Goal: Task Accomplishment & Management: Manage account settings

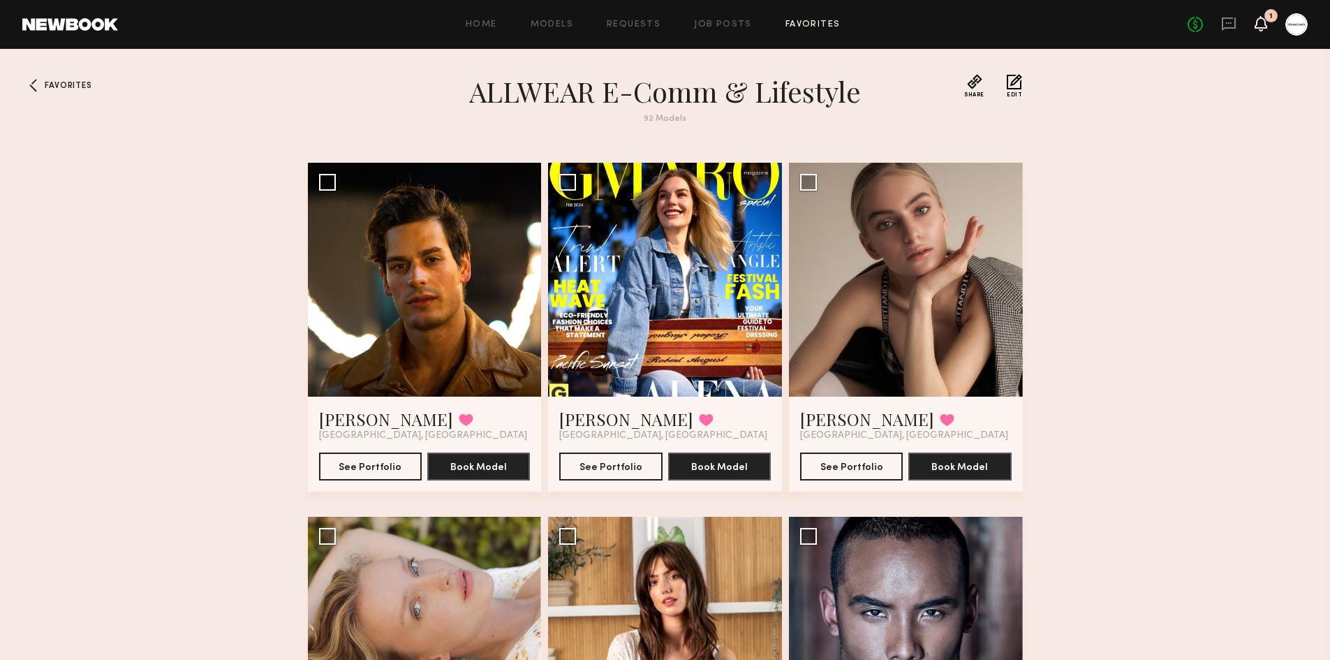
click at [1264, 20] on icon at bounding box center [1261, 23] width 11 height 10
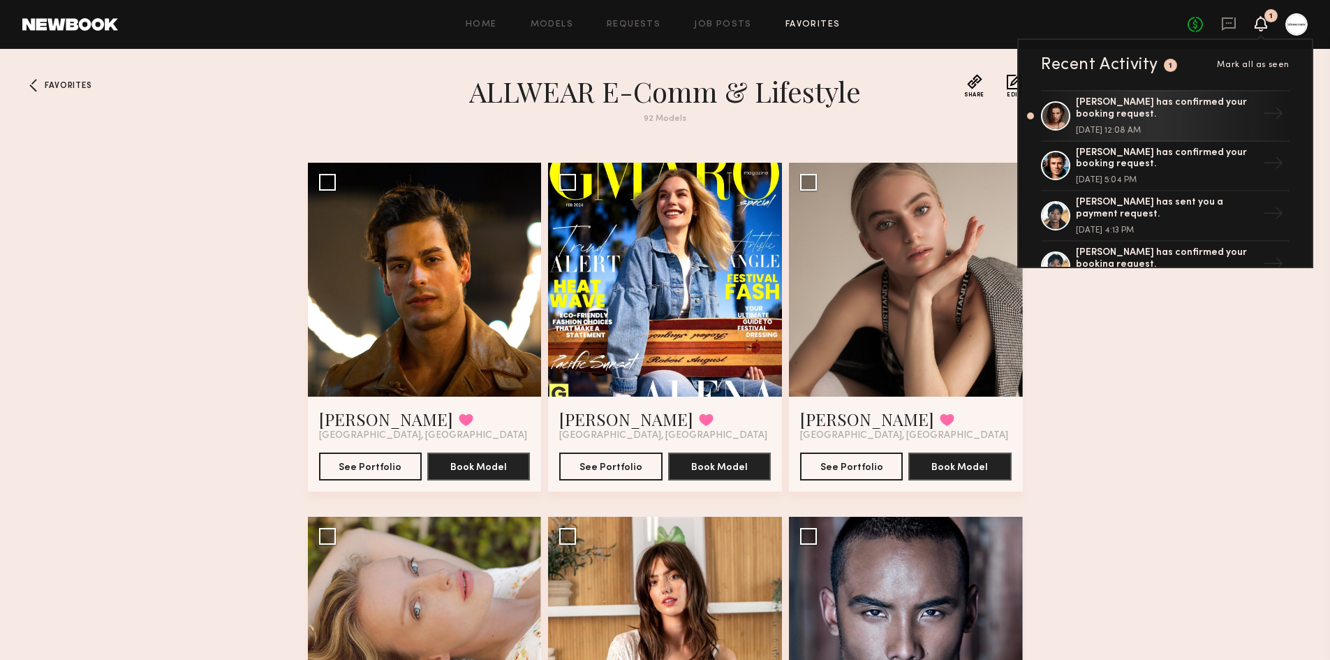
click at [1263, 20] on icon at bounding box center [1261, 23] width 11 height 10
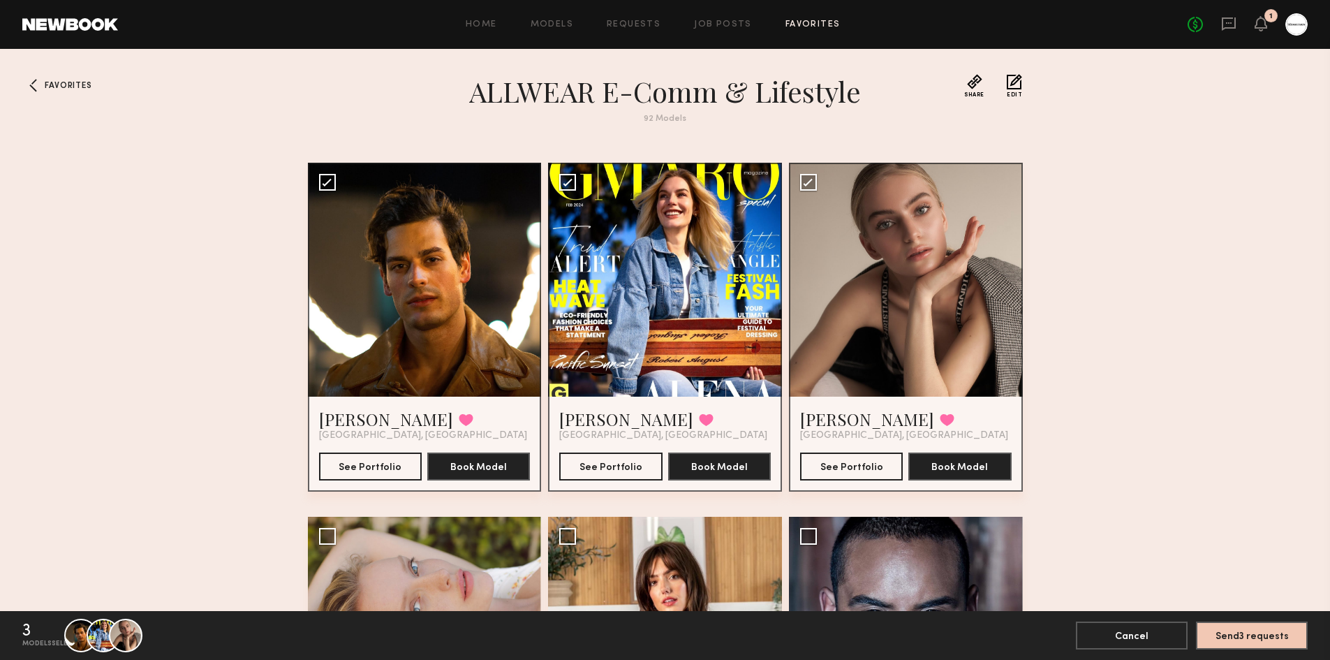
click at [1018, 95] on span "Edit" at bounding box center [1014, 95] width 15 height 6
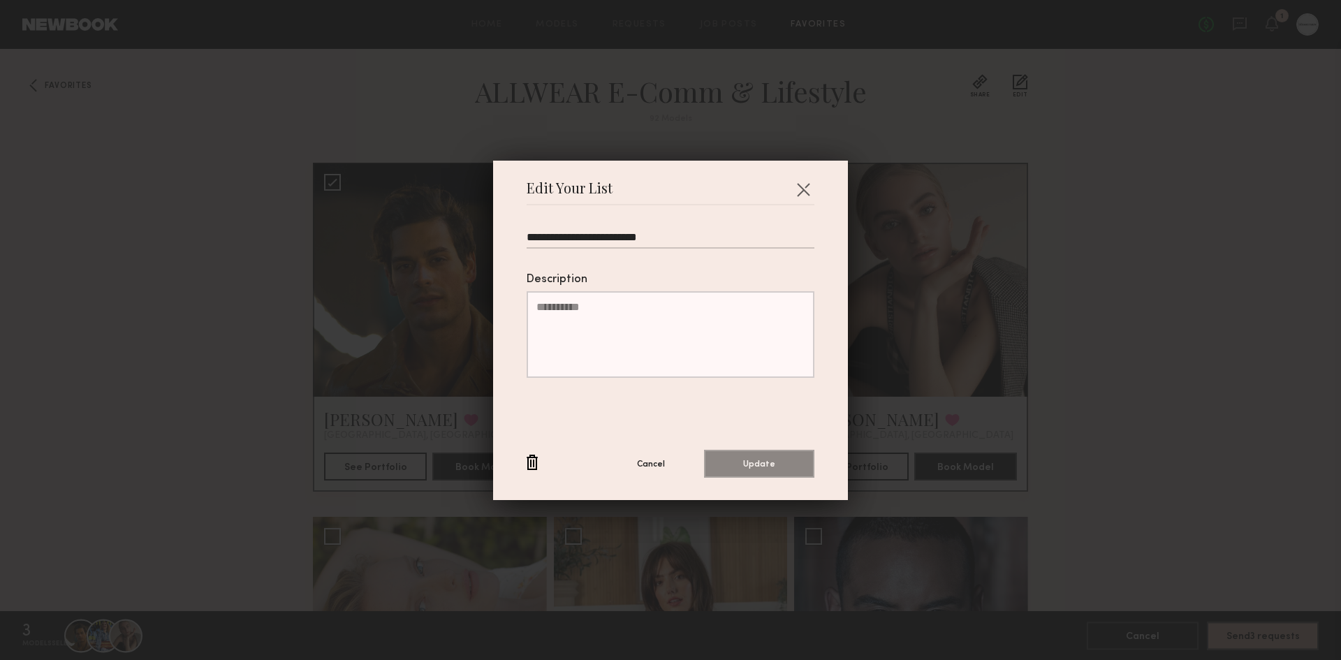
click at [809, 182] on div "**********" at bounding box center [670, 330] width 355 height 339
click at [795, 187] on button "button" at bounding box center [803, 189] width 22 height 22
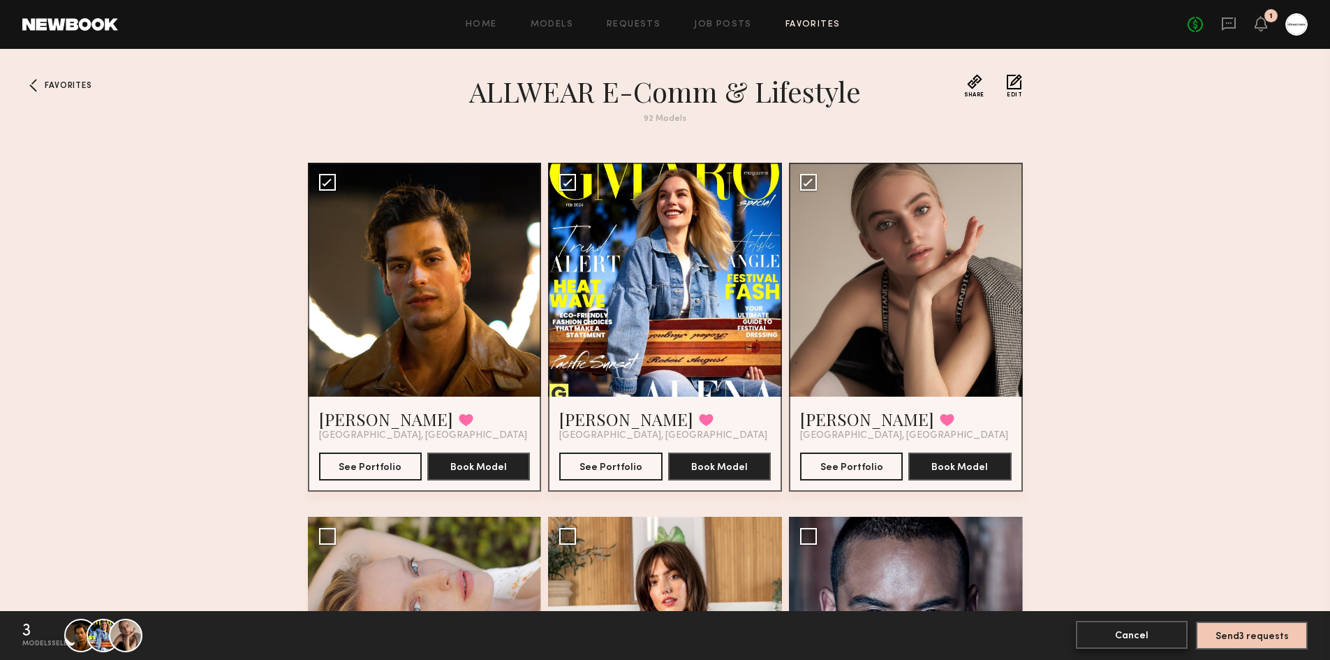
click at [1103, 631] on button "Cancel" at bounding box center [1132, 635] width 112 height 28
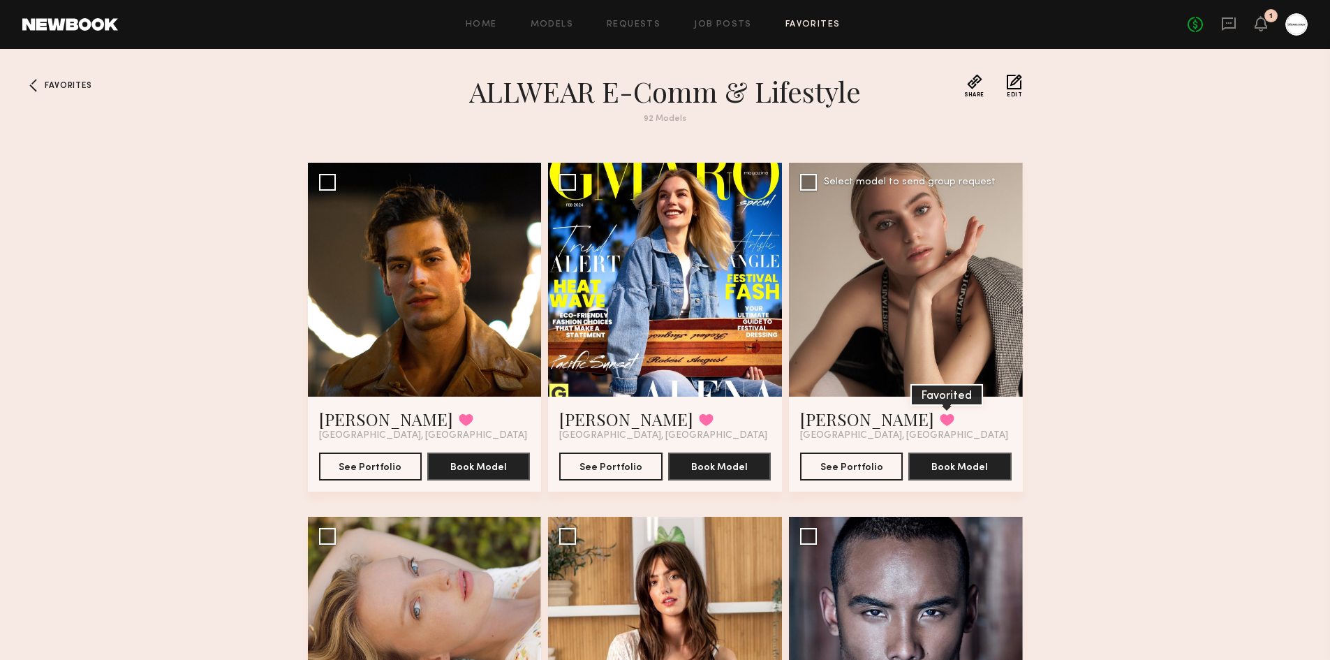
click at [940, 415] on button at bounding box center [947, 419] width 15 height 13
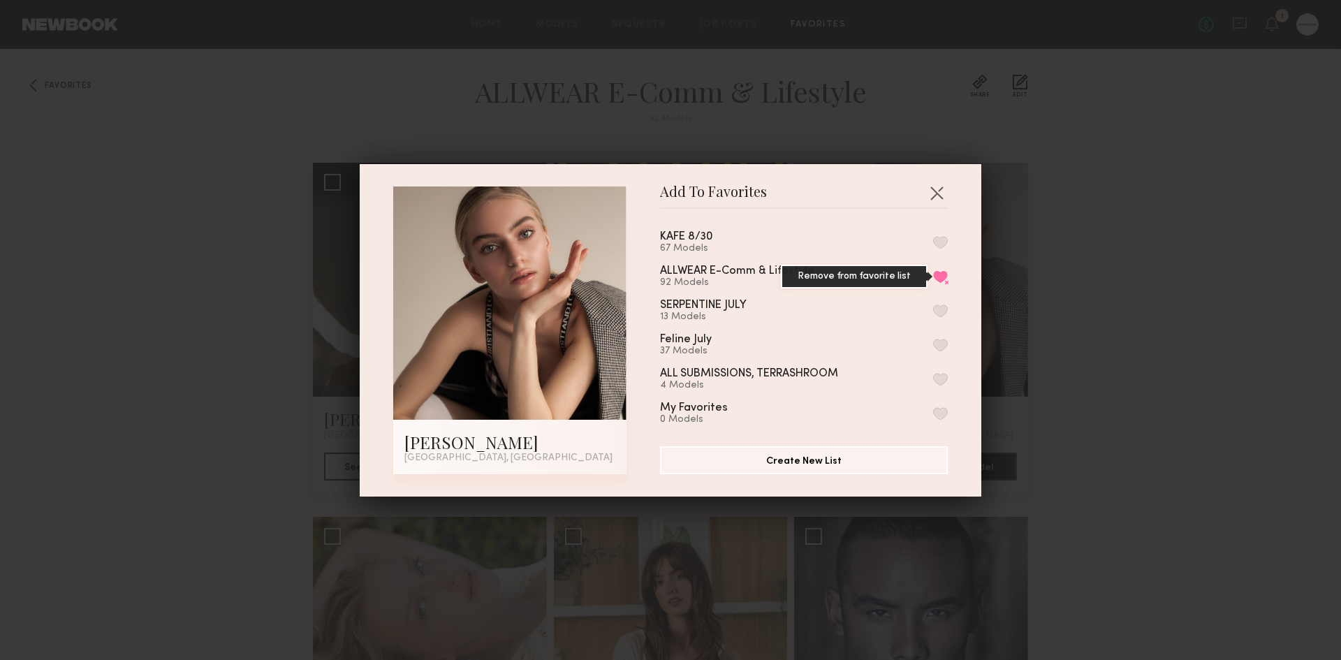
click at [933, 279] on button "Remove from favorite list" at bounding box center [940, 276] width 15 height 13
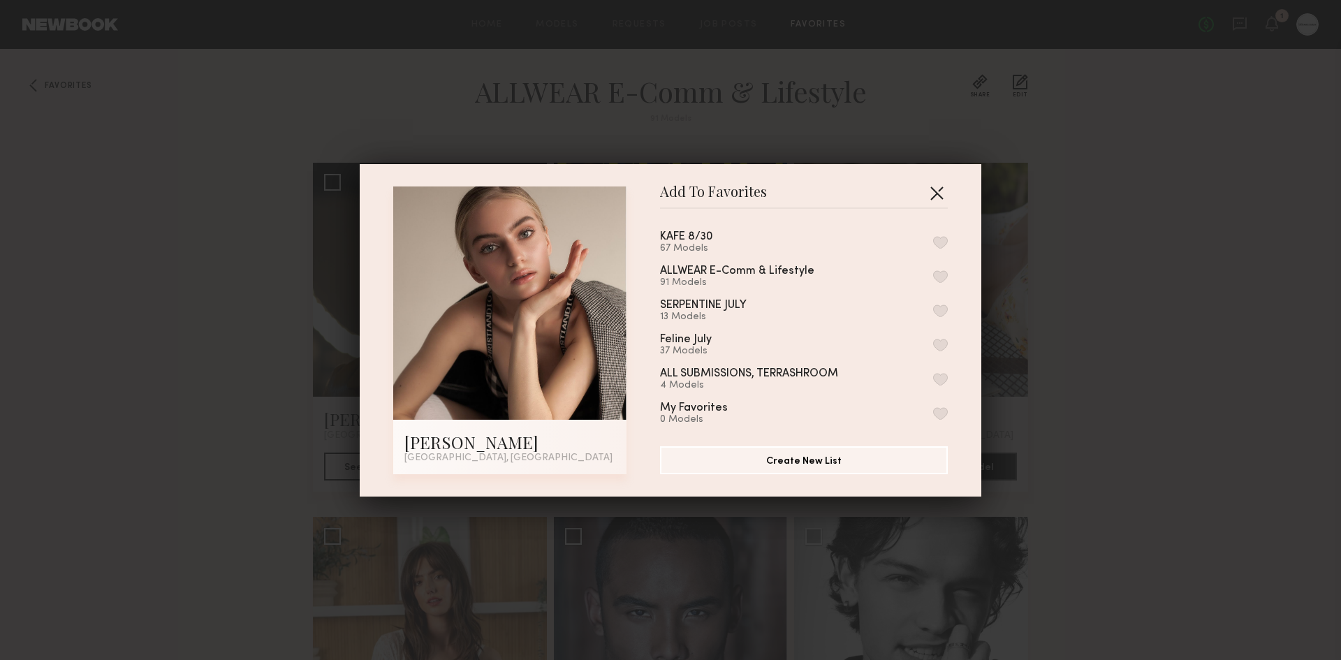
click at [936, 191] on button "button" at bounding box center [936, 193] width 22 height 22
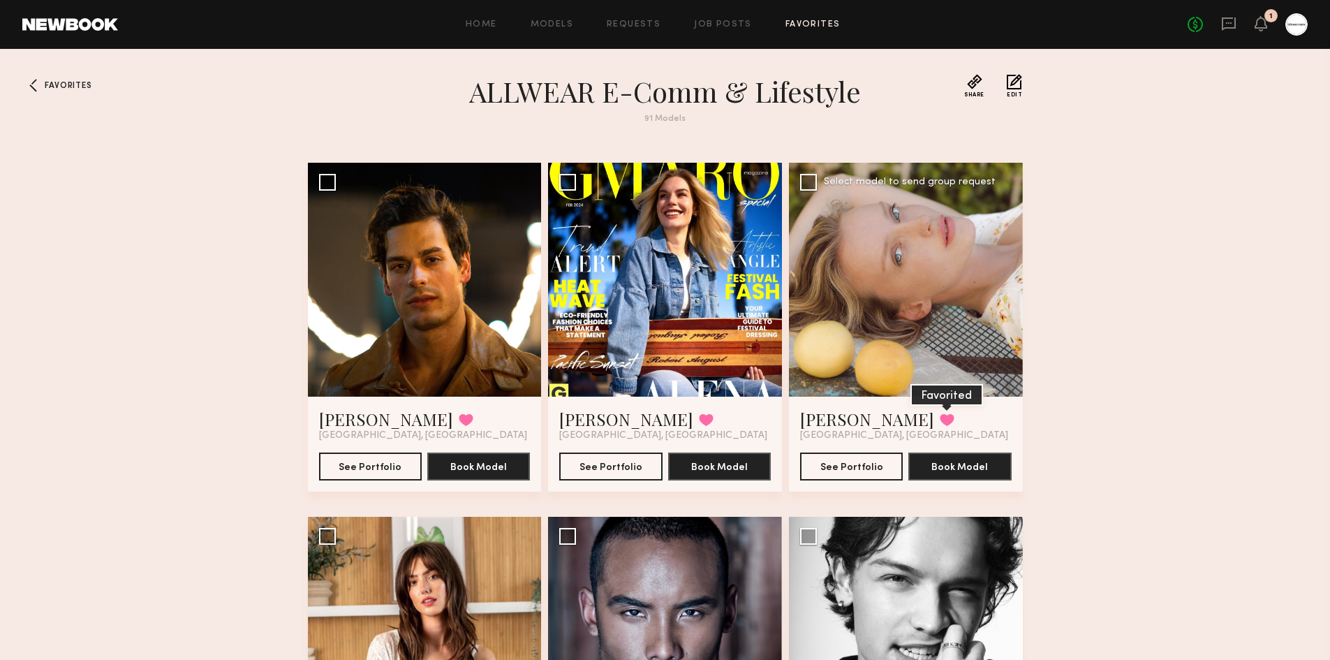
click at [940, 422] on button at bounding box center [947, 419] width 15 height 13
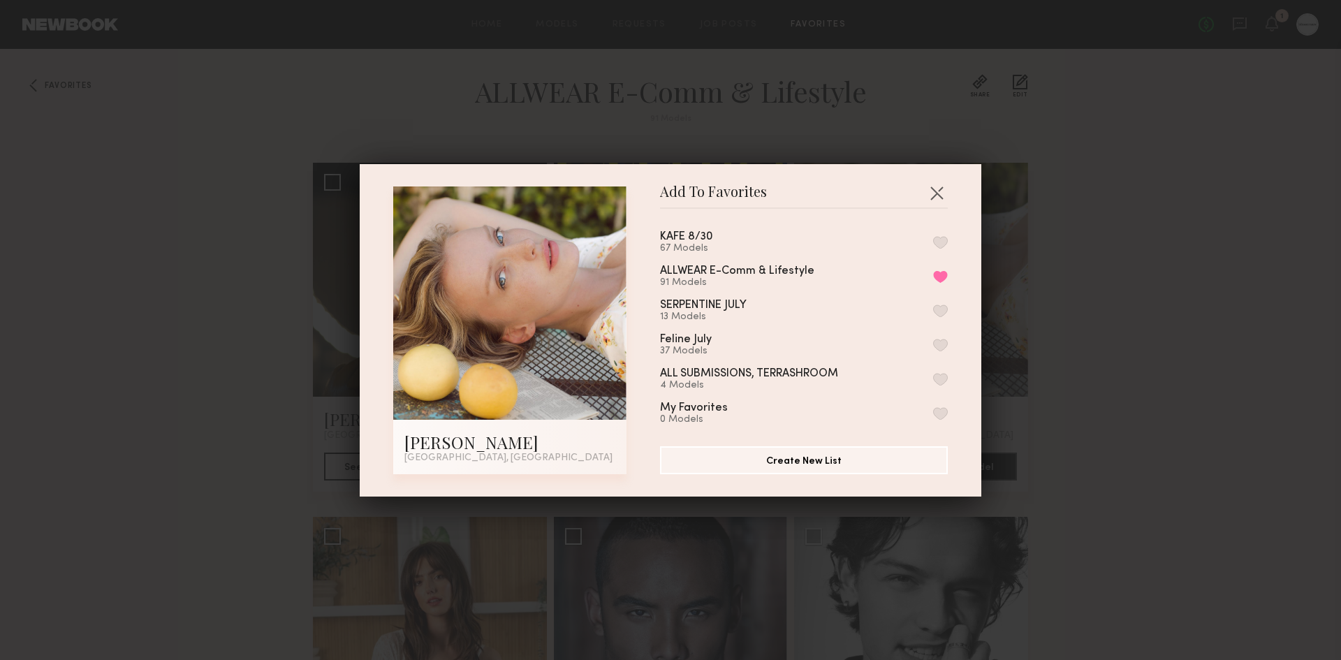
click at [927, 286] on div "ALLWEAR E-Comm & Lifestyle 91 Models Remove from favorite list" at bounding box center [804, 276] width 288 height 23
click at [933, 278] on button "Remove from favorite list" at bounding box center [940, 276] width 15 height 13
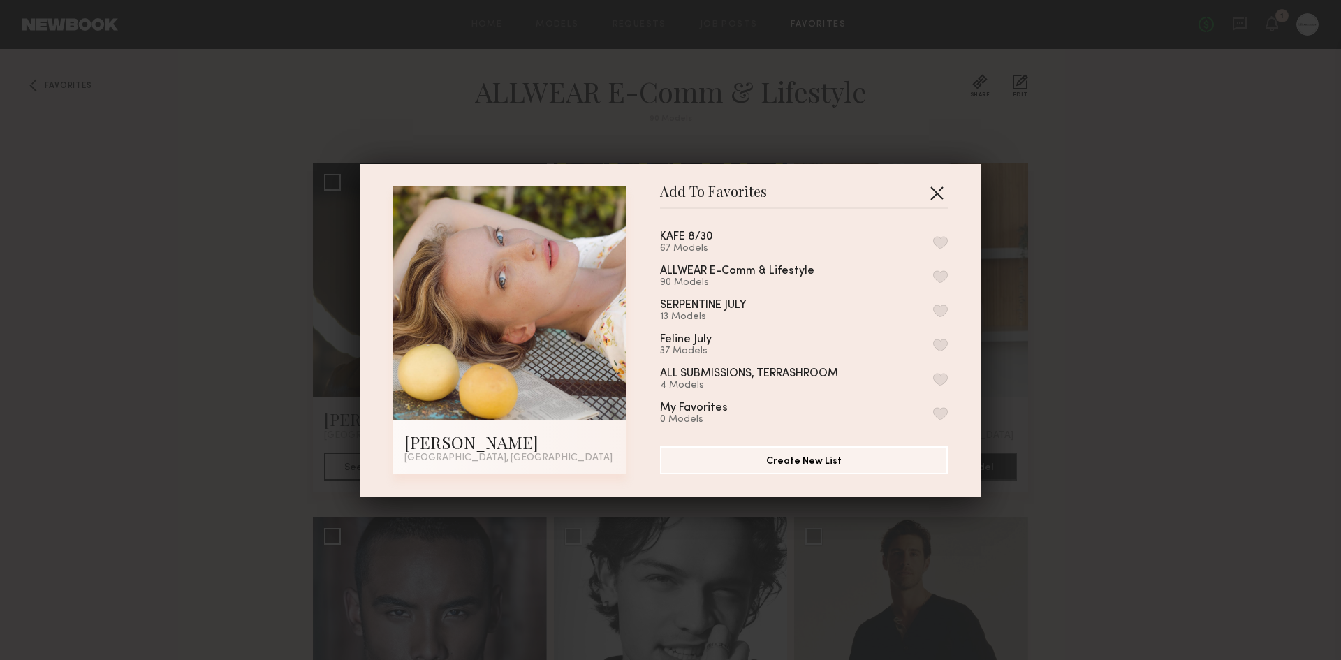
click at [935, 196] on button "button" at bounding box center [936, 193] width 22 height 22
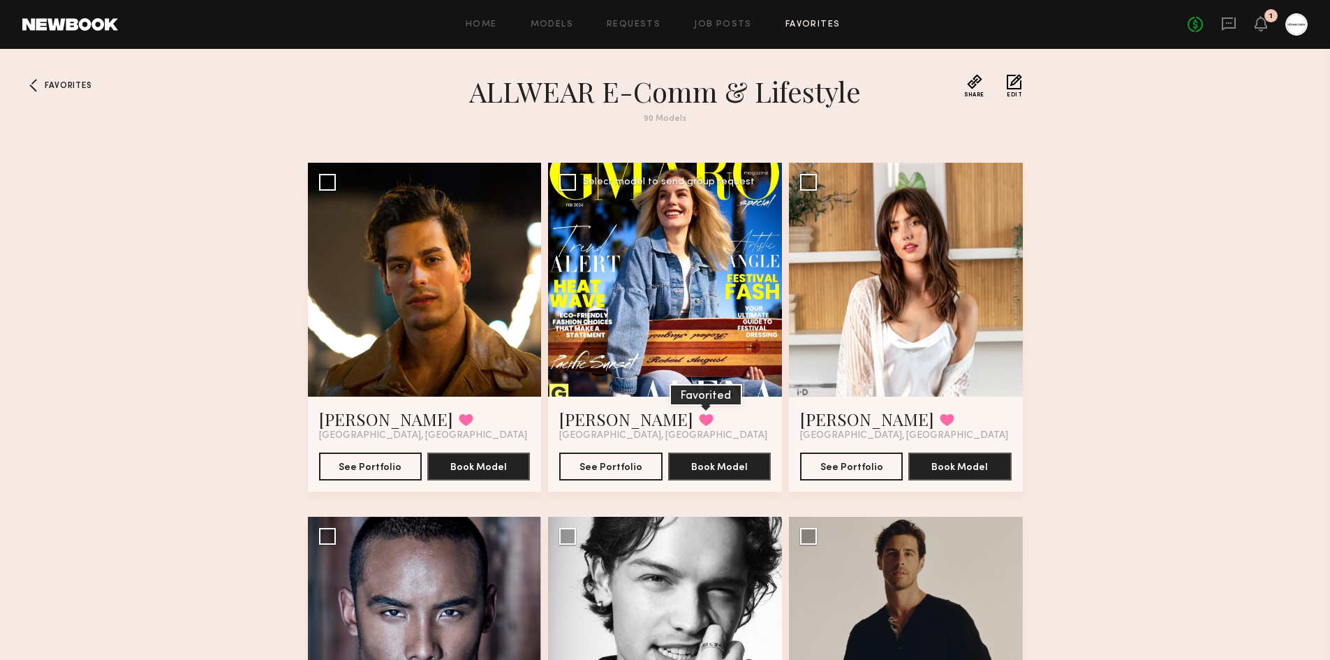
click at [699, 414] on button at bounding box center [706, 419] width 15 height 13
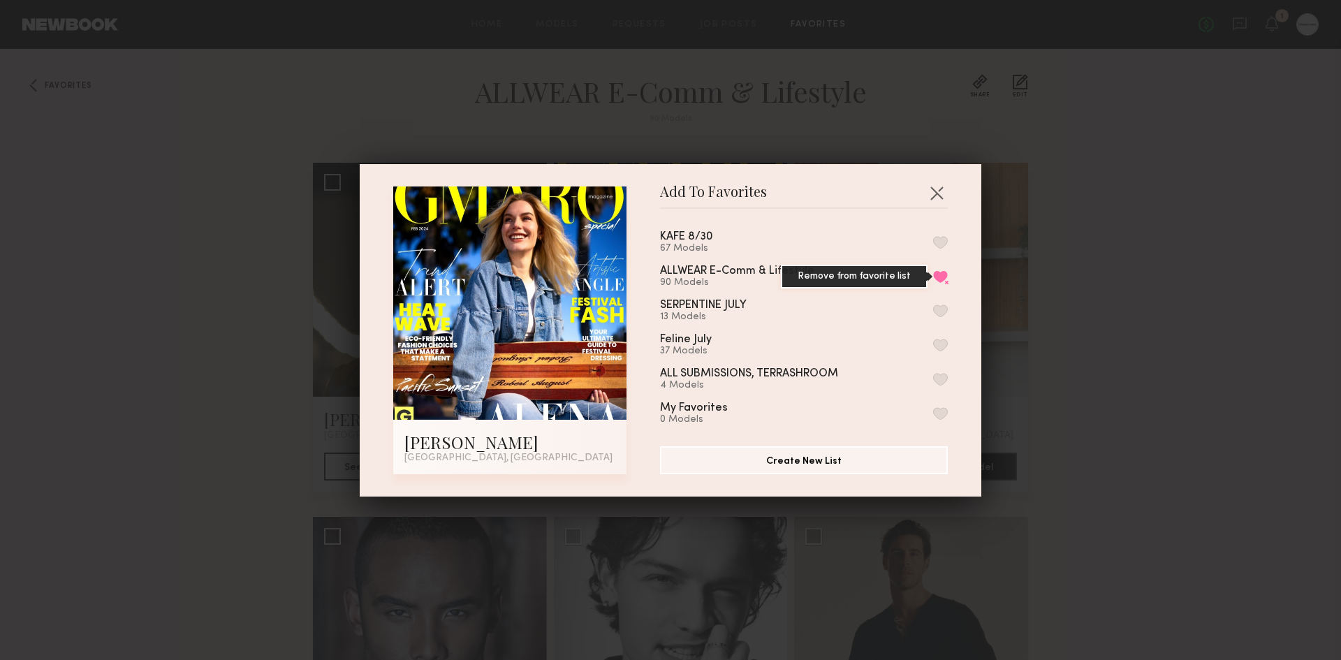
click at [933, 271] on button "Remove from favorite list" at bounding box center [940, 276] width 15 height 13
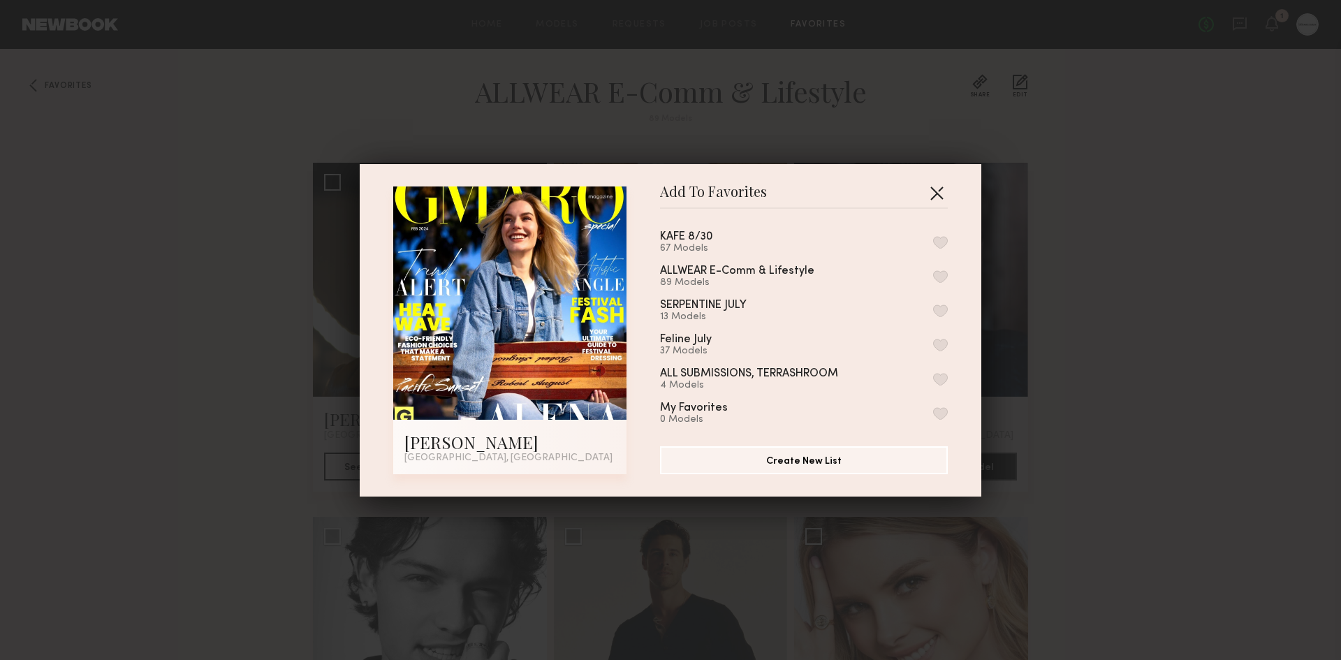
click at [931, 184] on button "button" at bounding box center [936, 193] width 22 height 22
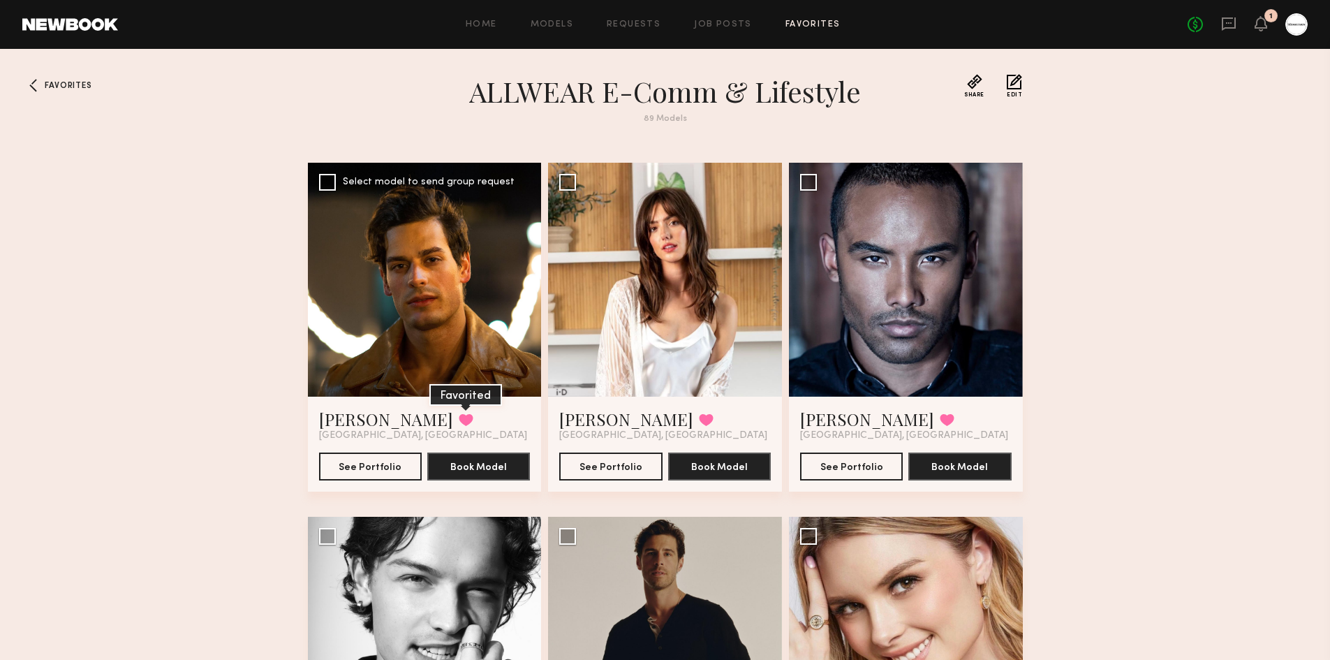
click at [459, 417] on button at bounding box center [466, 419] width 15 height 13
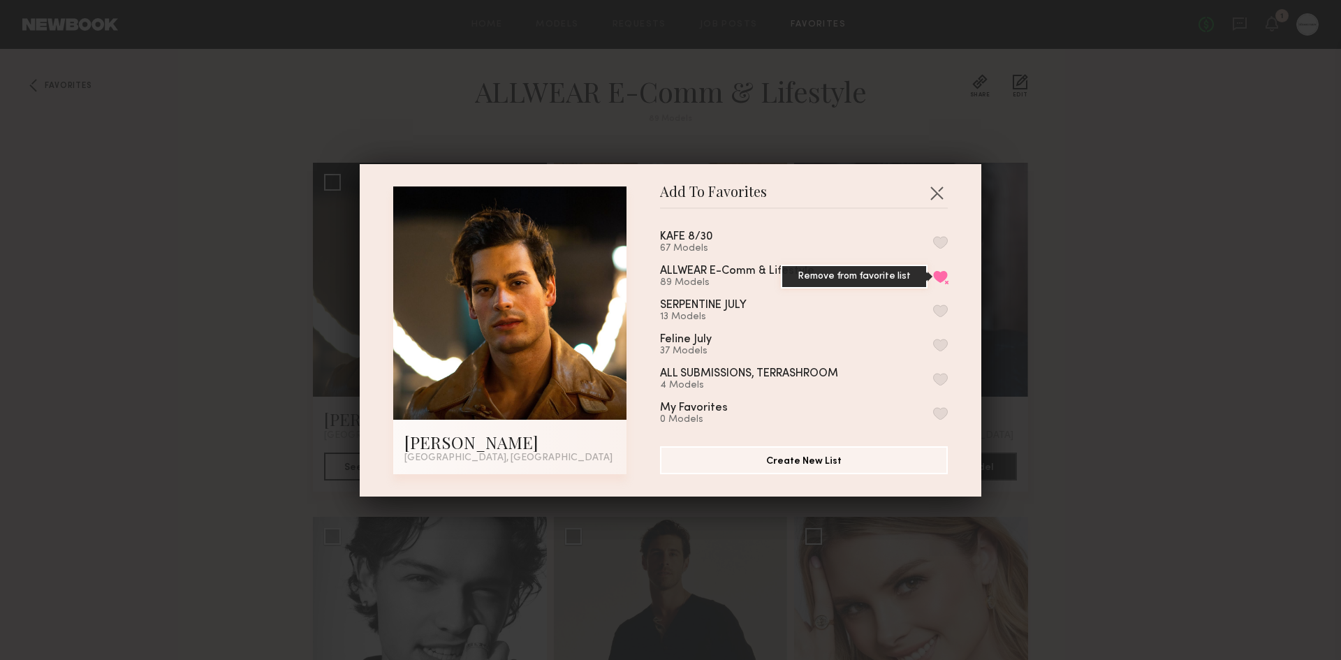
click at [933, 272] on button "Remove from favorite list" at bounding box center [940, 276] width 15 height 13
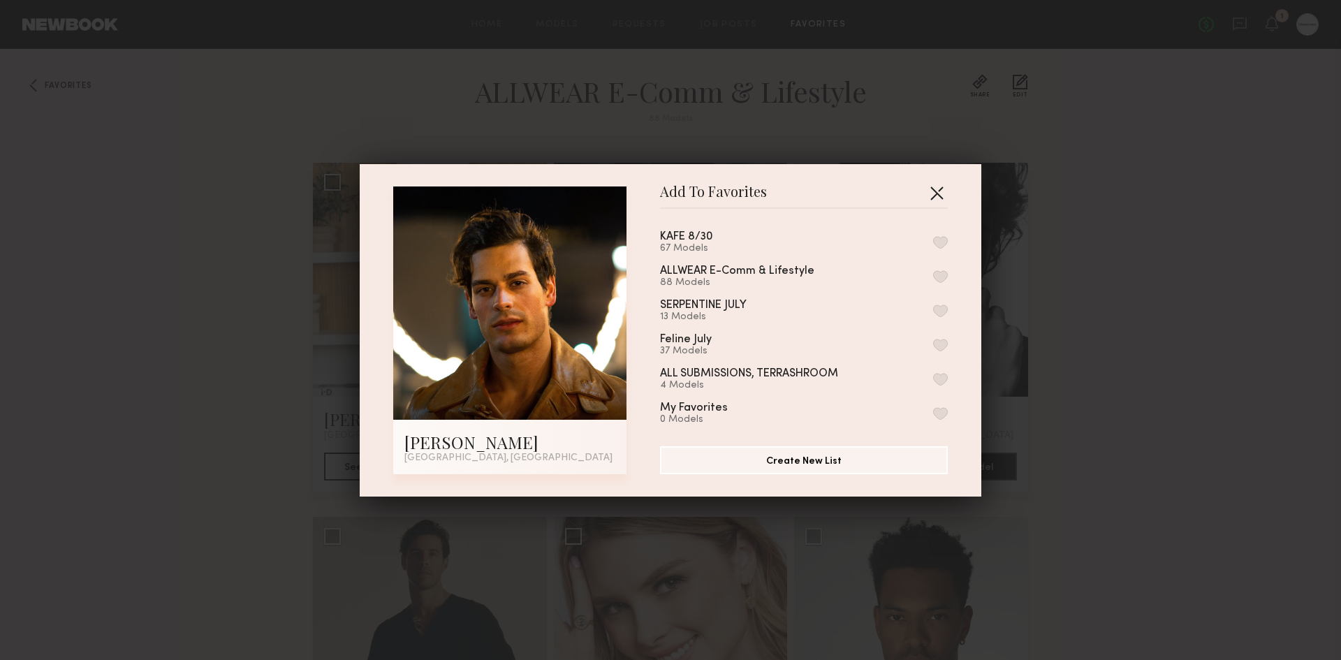
click at [927, 199] on button "button" at bounding box center [936, 193] width 22 height 22
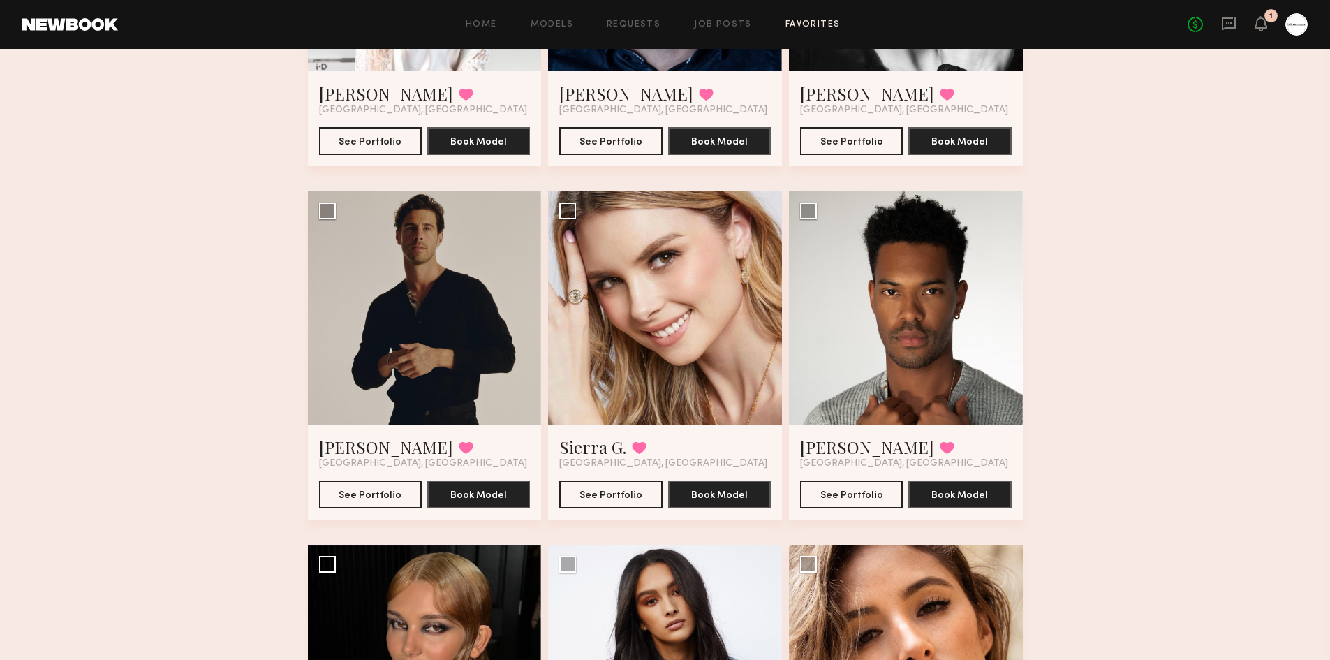
scroll to position [419, 0]
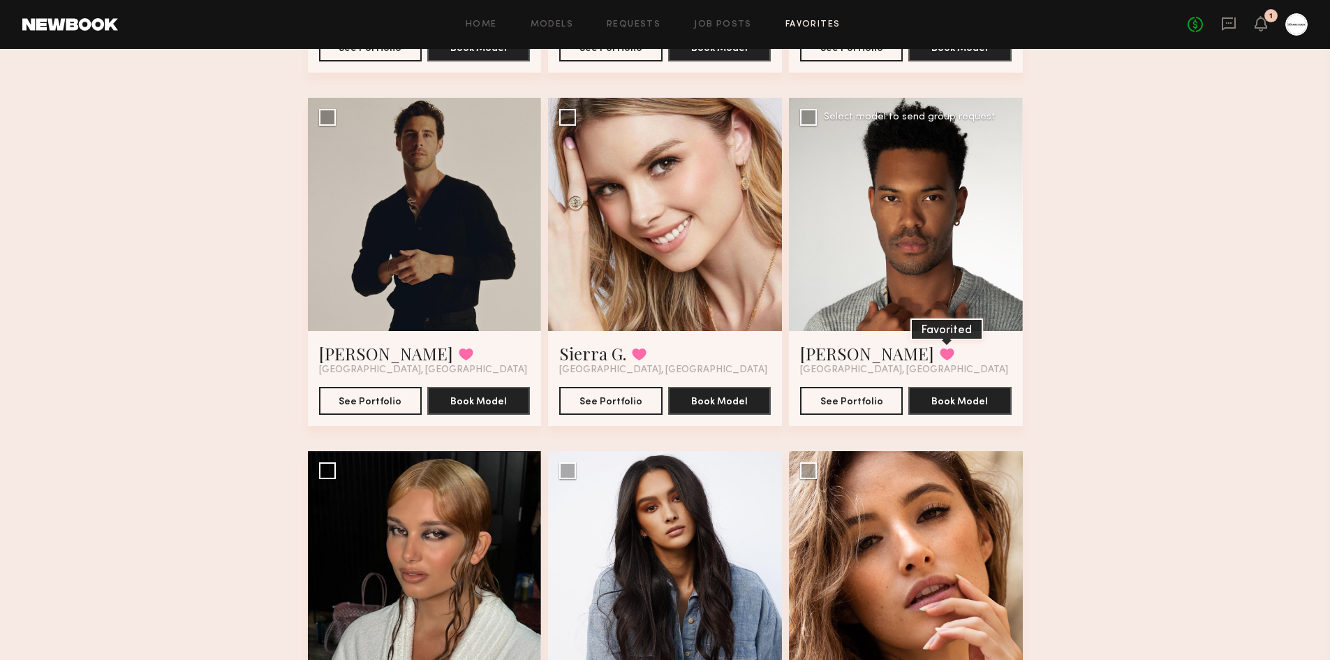
click at [940, 358] on button at bounding box center [947, 354] width 15 height 13
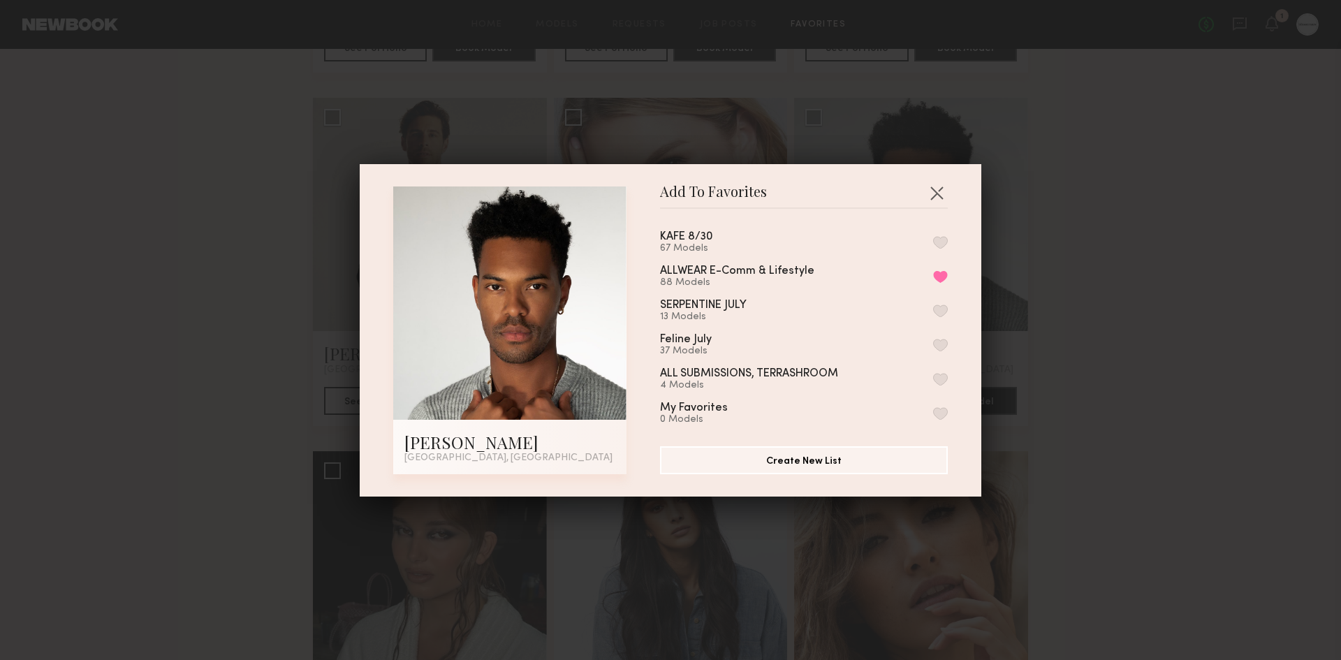
click at [1050, 236] on div "Add To Favorites [PERSON_NAME] [GEOGRAPHIC_DATA], [GEOGRAPHIC_DATA] Add To Favo…" at bounding box center [670, 330] width 1341 height 660
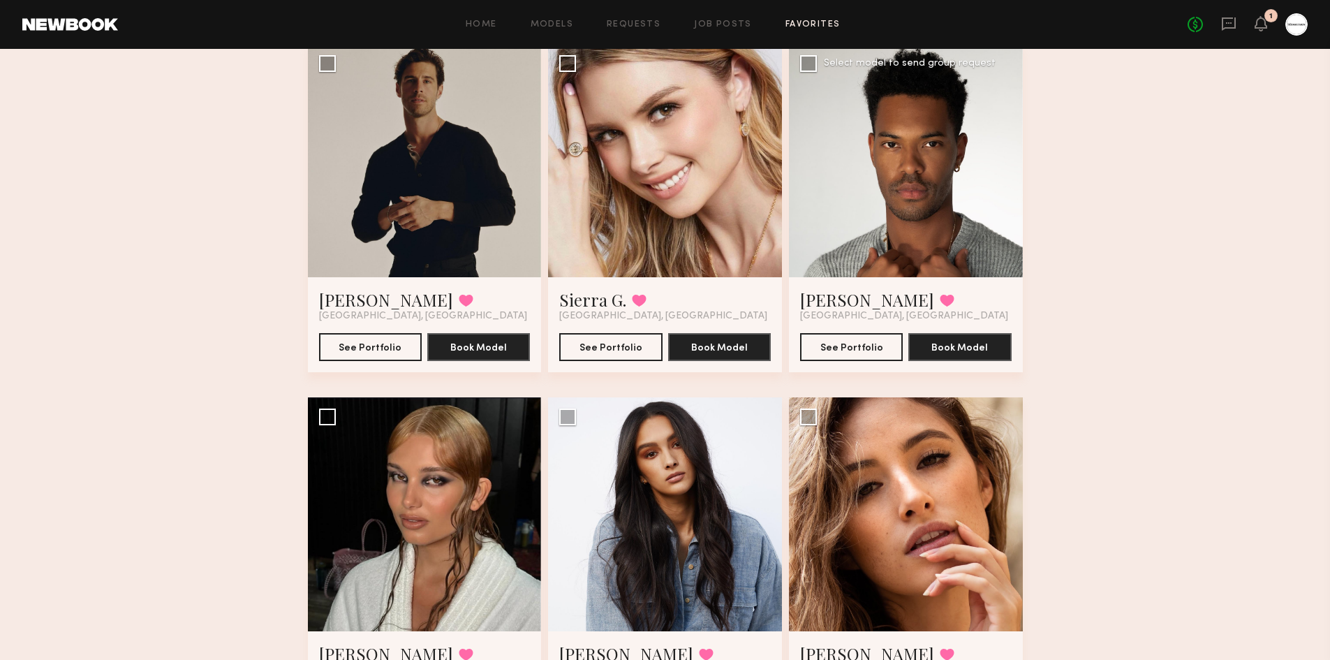
scroll to position [698, 0]
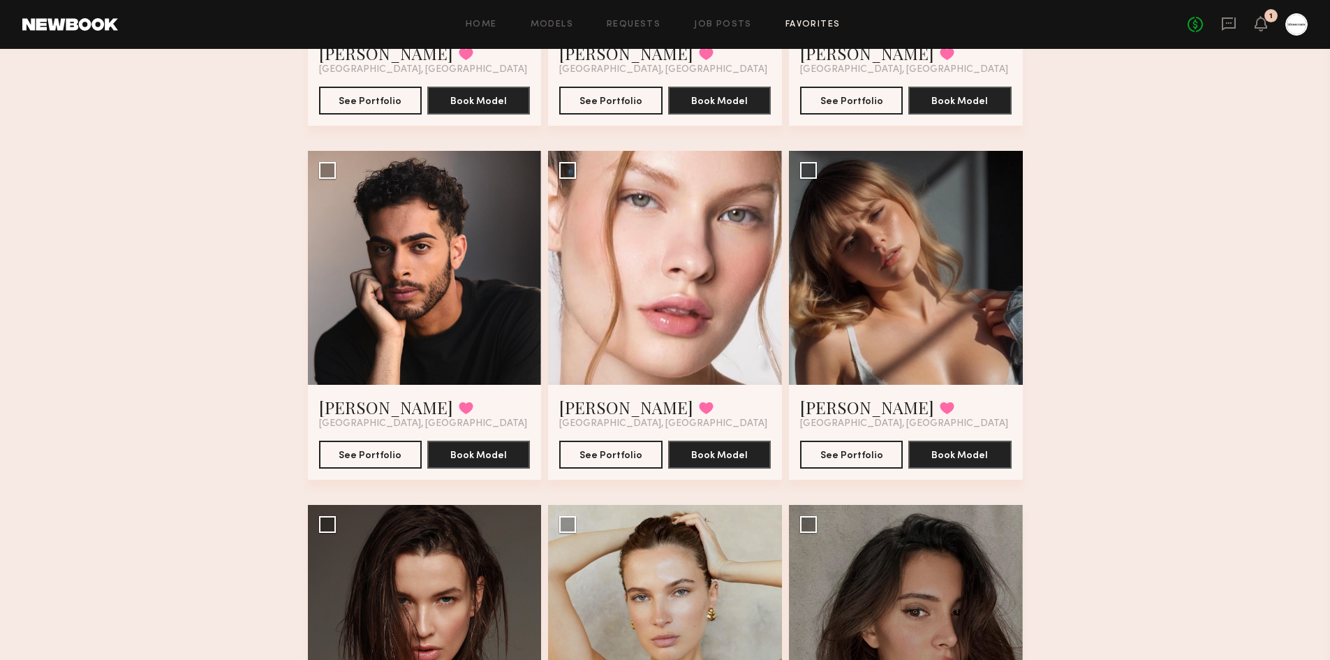
scroll to position [978, 0]
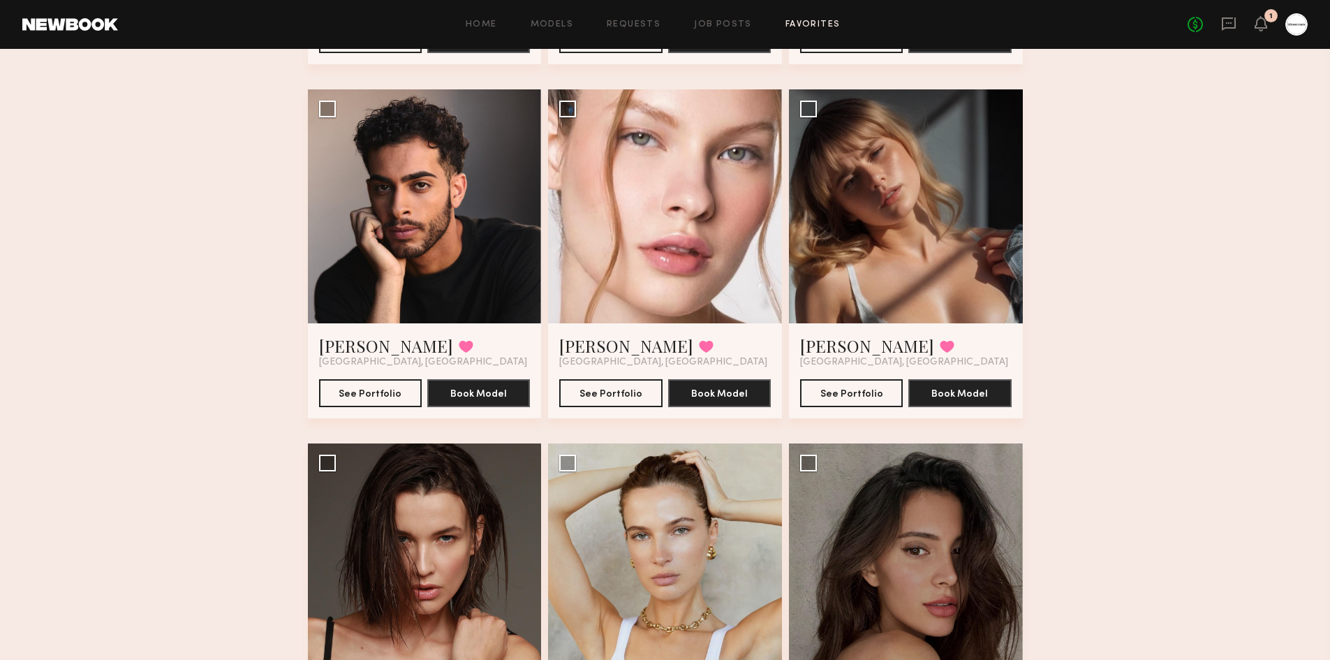
scroll to position [1257, 0]
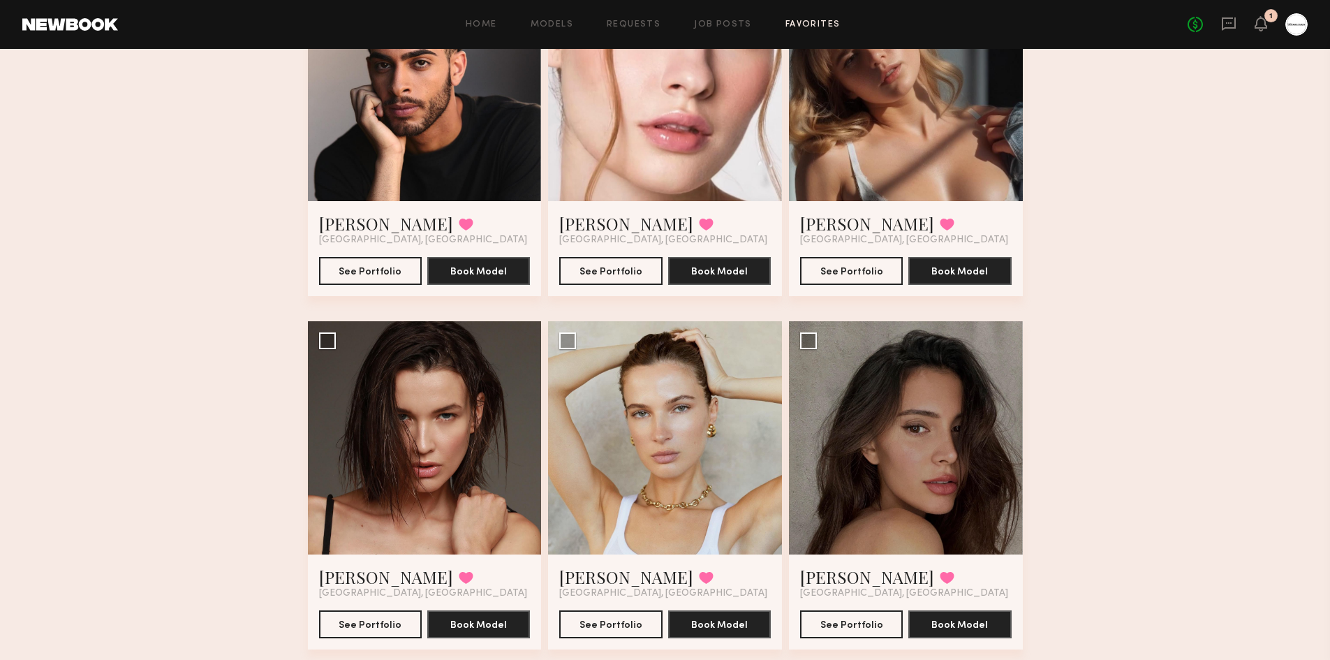
click at [1150, 323] on div "Favorites ALLWEAR E-Comm & Lifestyle 88 Models Share Copy Shareable Link Edit […" at bounding box center [665, 465] width 1330 height 3296
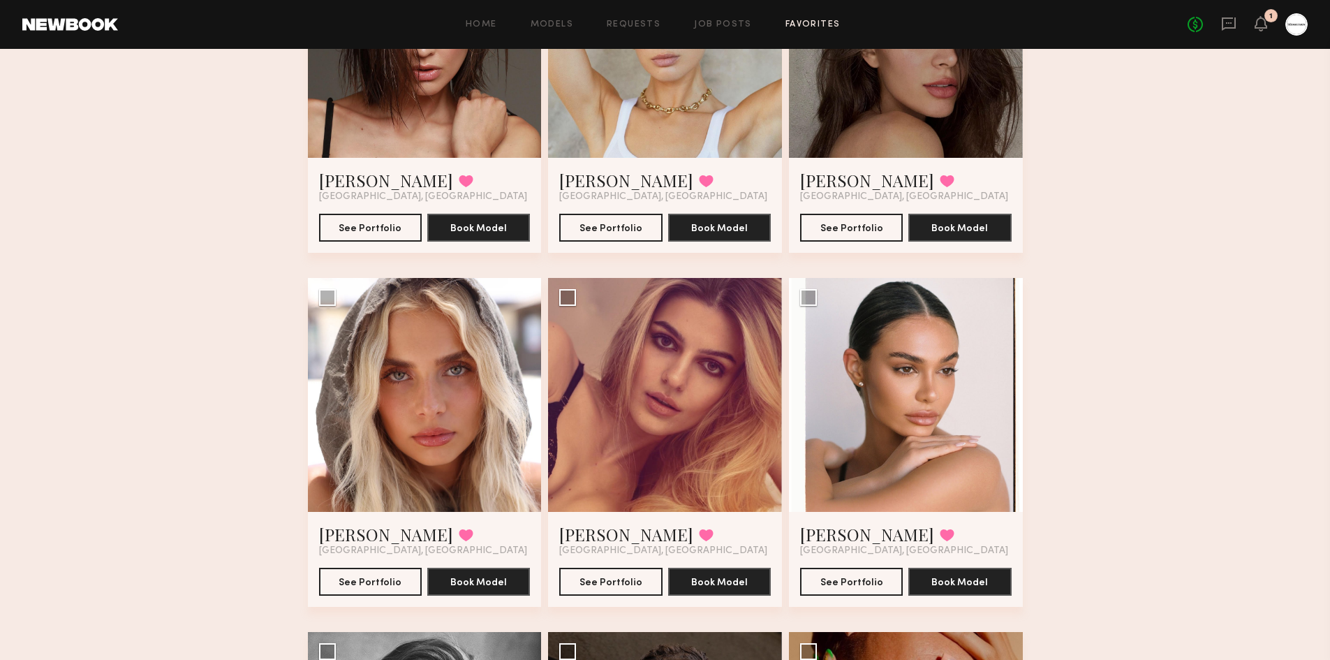
scroll to position [1816, 0]
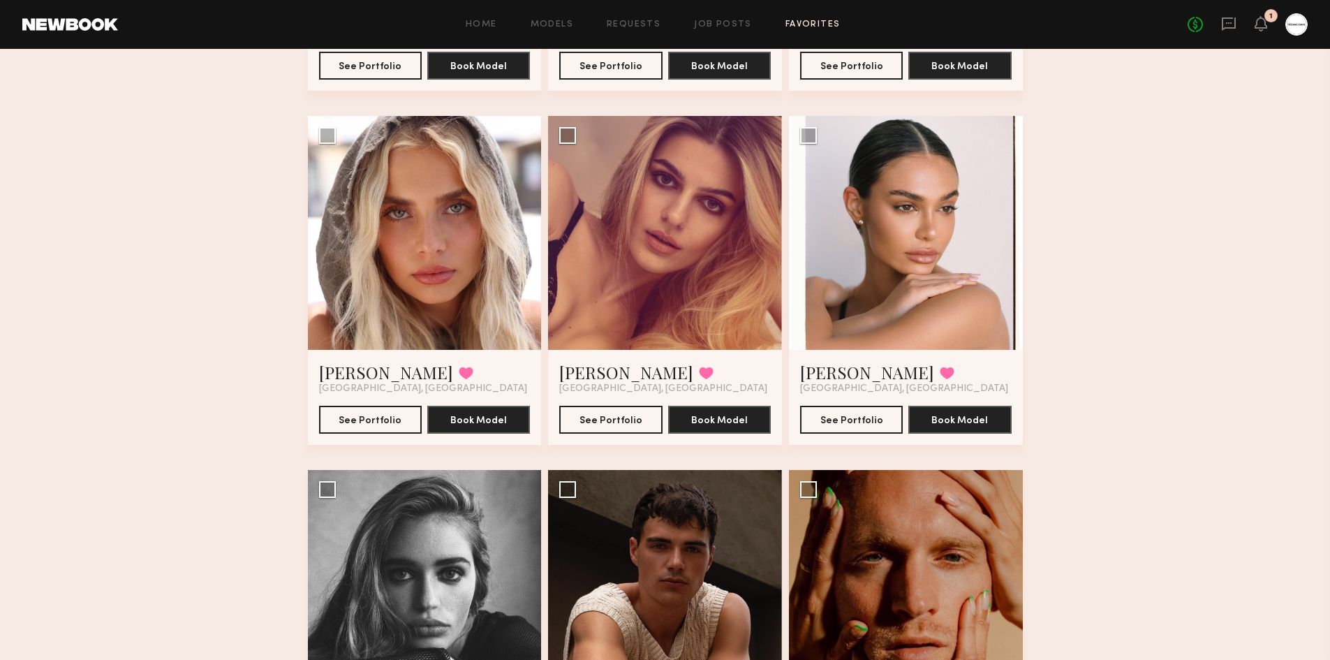
click at [459, 374] on button at bounding box center [466, 373] width 15 height 13
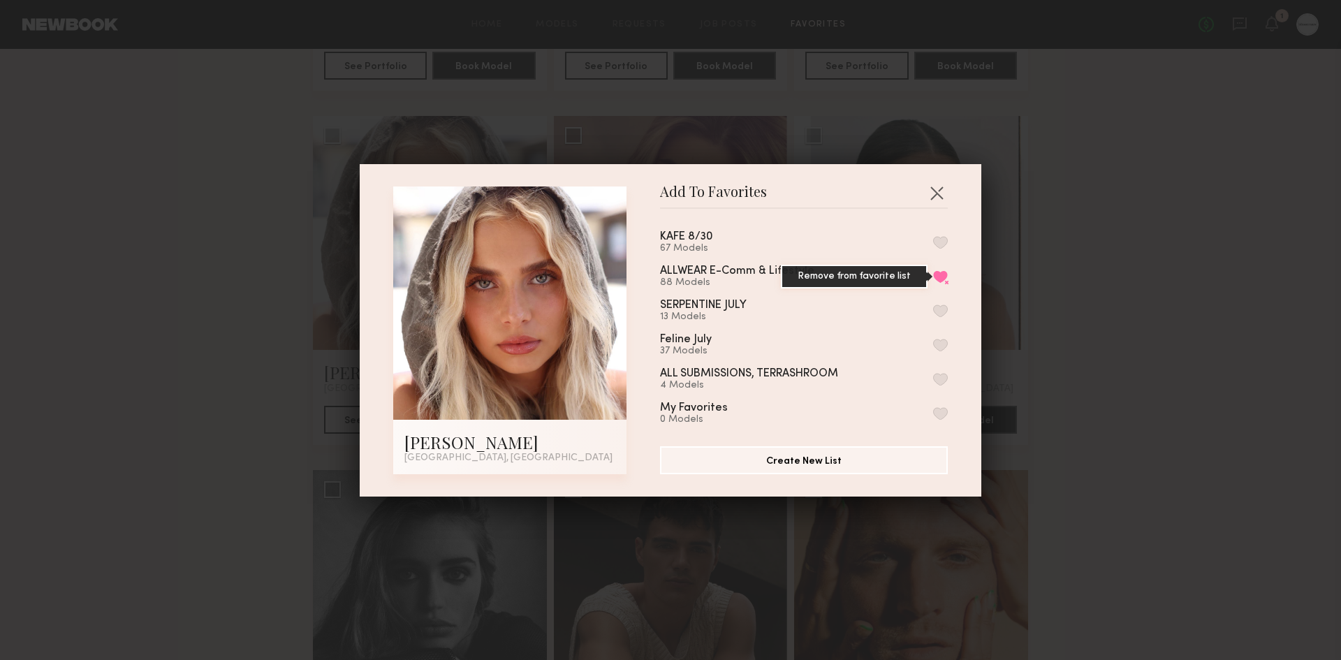
click at [933, 272] on button "Remove from favorite list" at bounding box center [940, 276] width 15 height 13
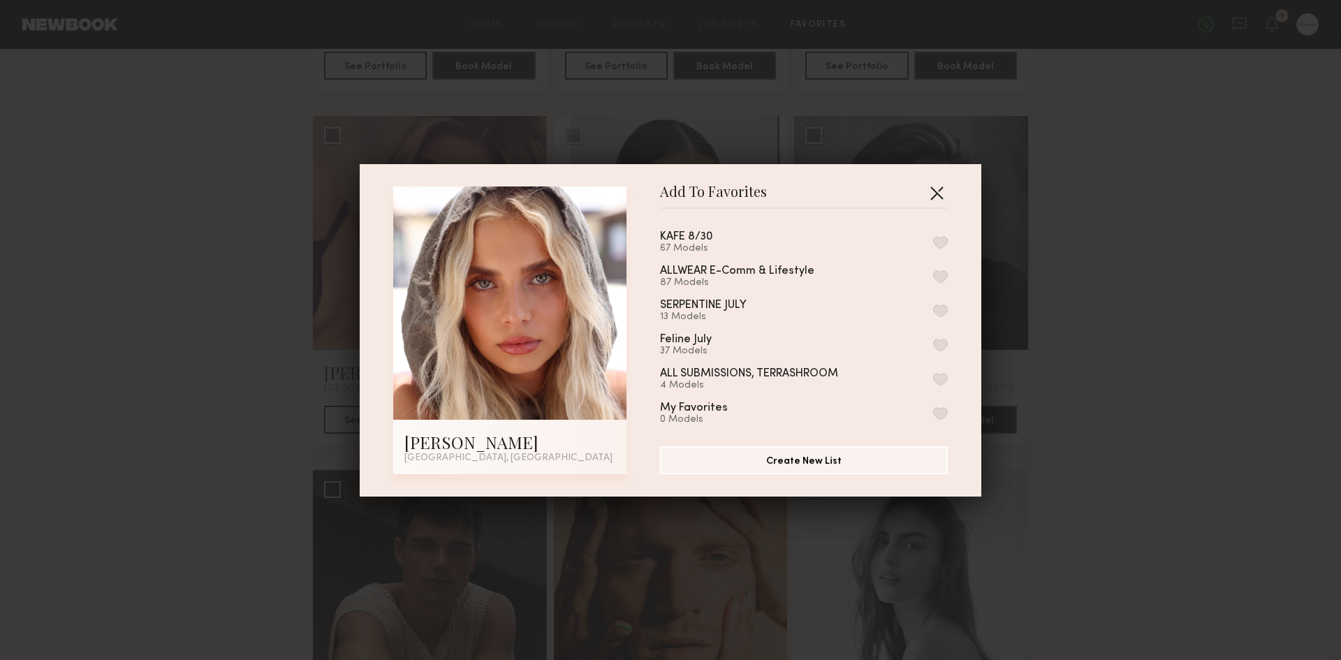
click at [931, 193] on button "button" at bounding box center [936, 193] width 22 height 22
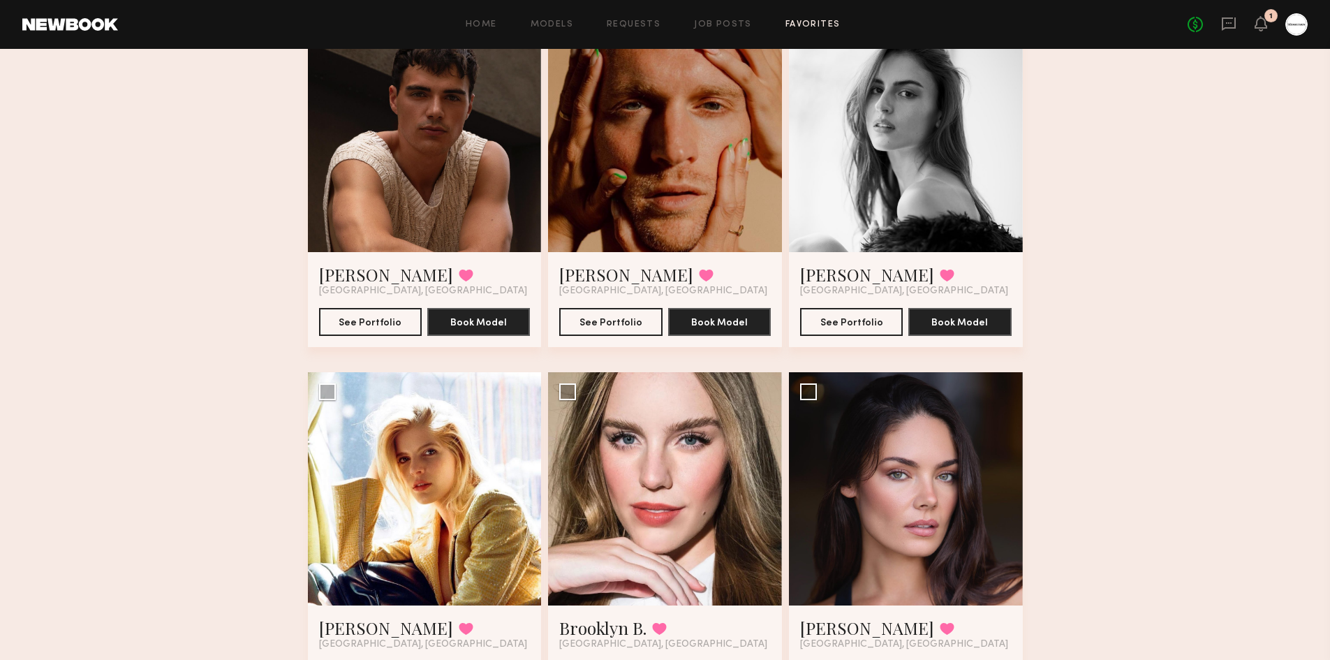
scroll to position [2514, 0]
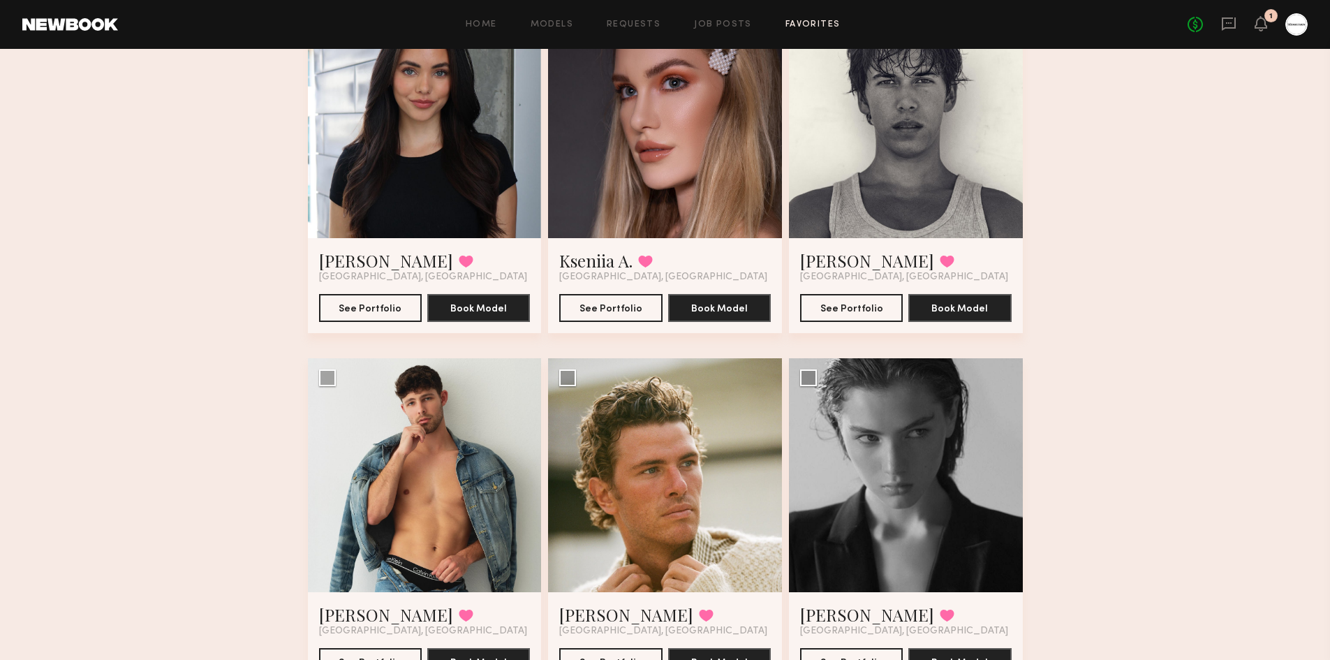
scroll to position [3073, 0]
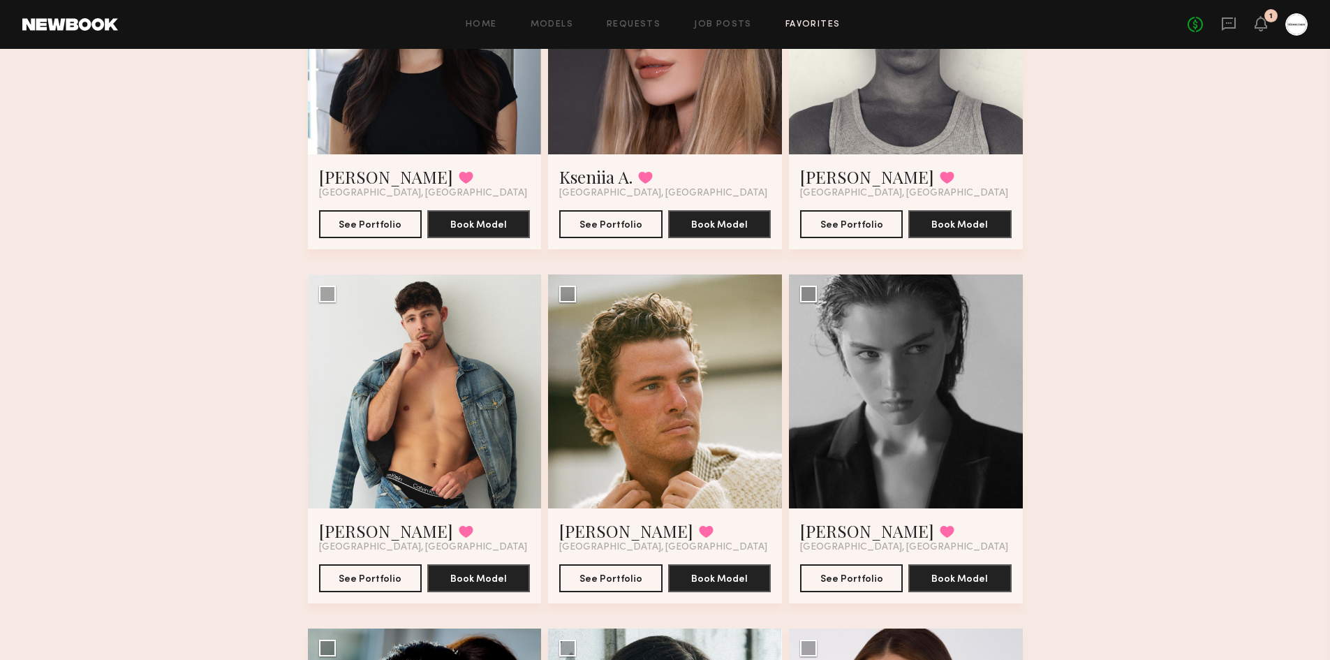
click at [1103, 201] on div "Favorites ALLWEAR E-Comm & Lifestyle 87 Models Share Copy Shareable Link Edit […" at bounding box center [665, 418] width 1330 height 6834
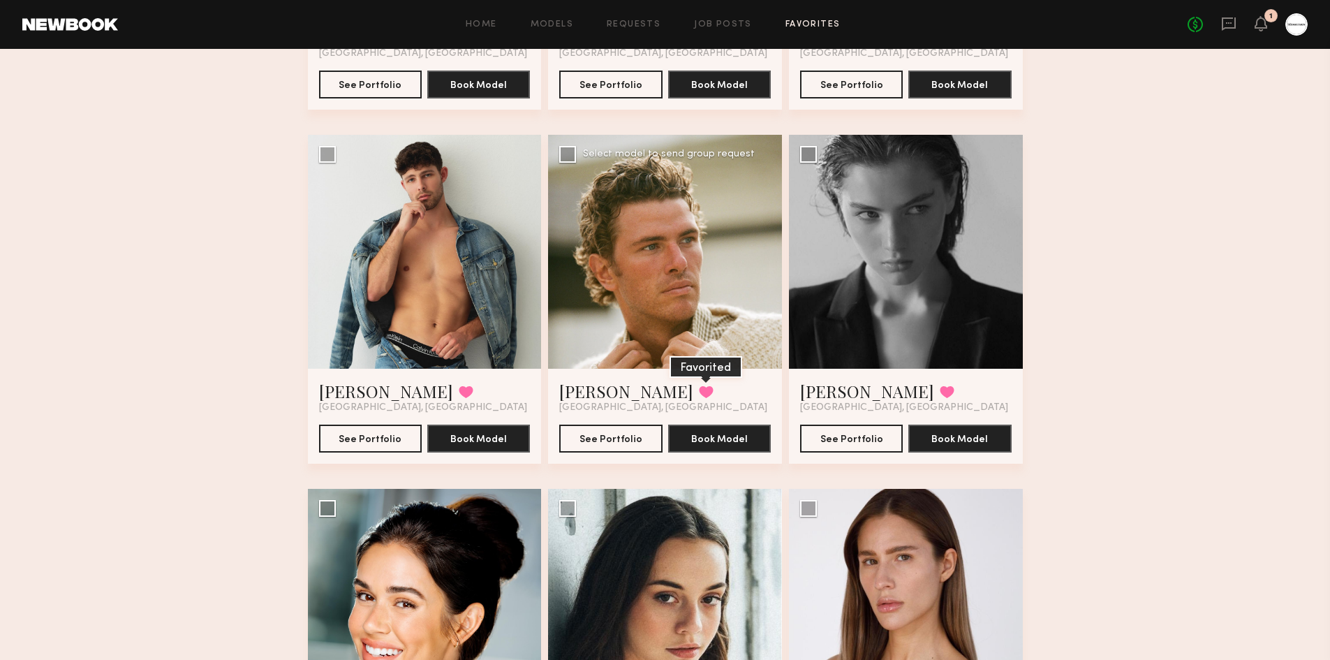
click at [699, 397] on button at bounding box center [706, 392] width 15 height 13
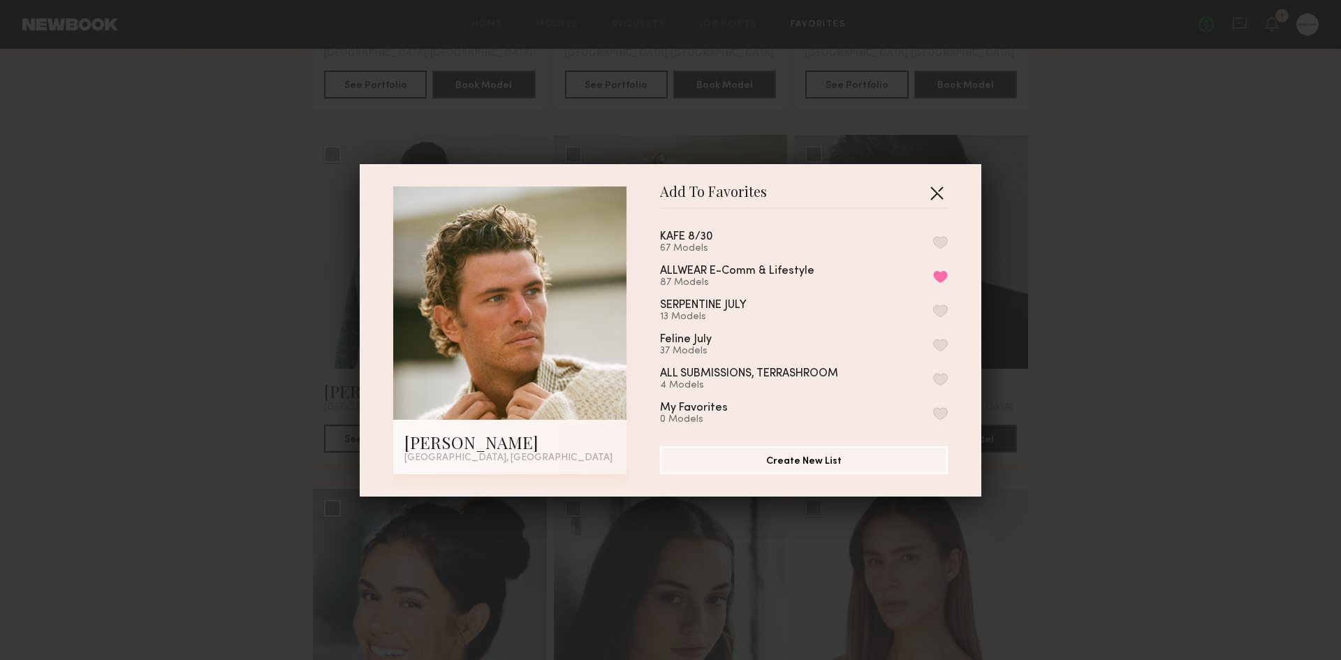
click at [932, 188] on button "button" at bounding box center [936, 193] width 22 height 22
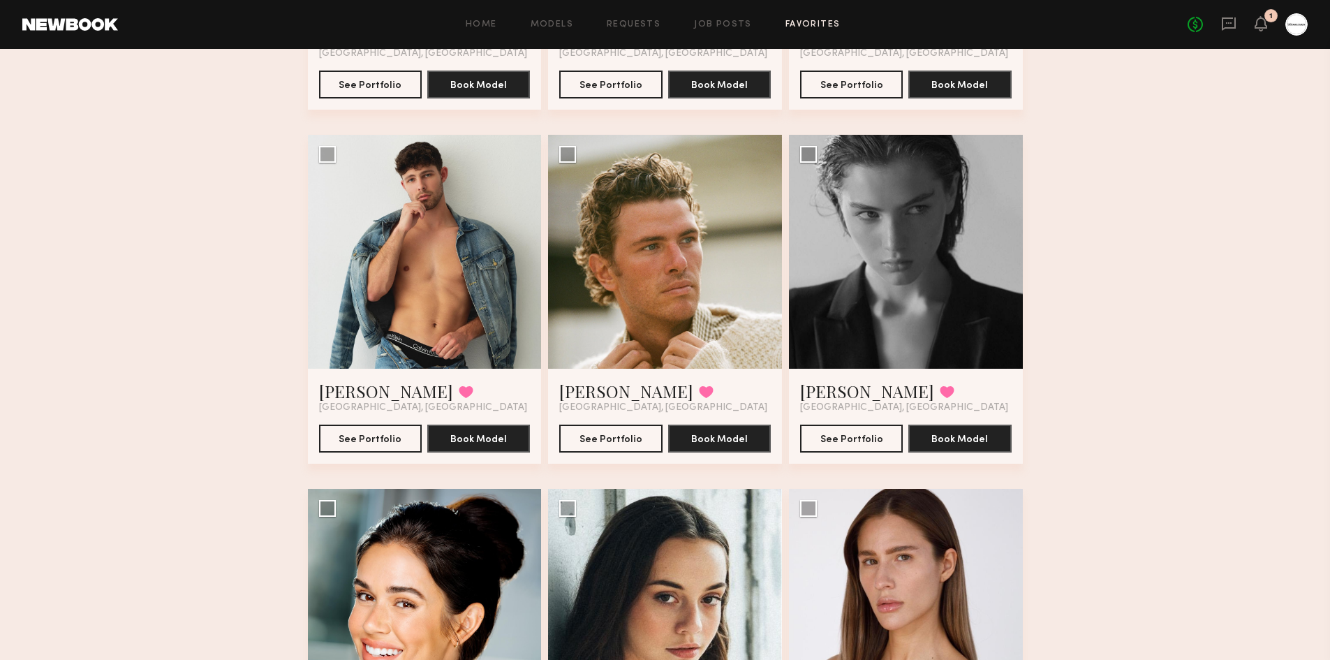
click at [1055, 228] on div "Favorites ALLWEAR E-Comm & Lifestyle 87 Models Share Copy Shareable Link Edit […" at bounding box center [665, 278] width 1330 height 6834
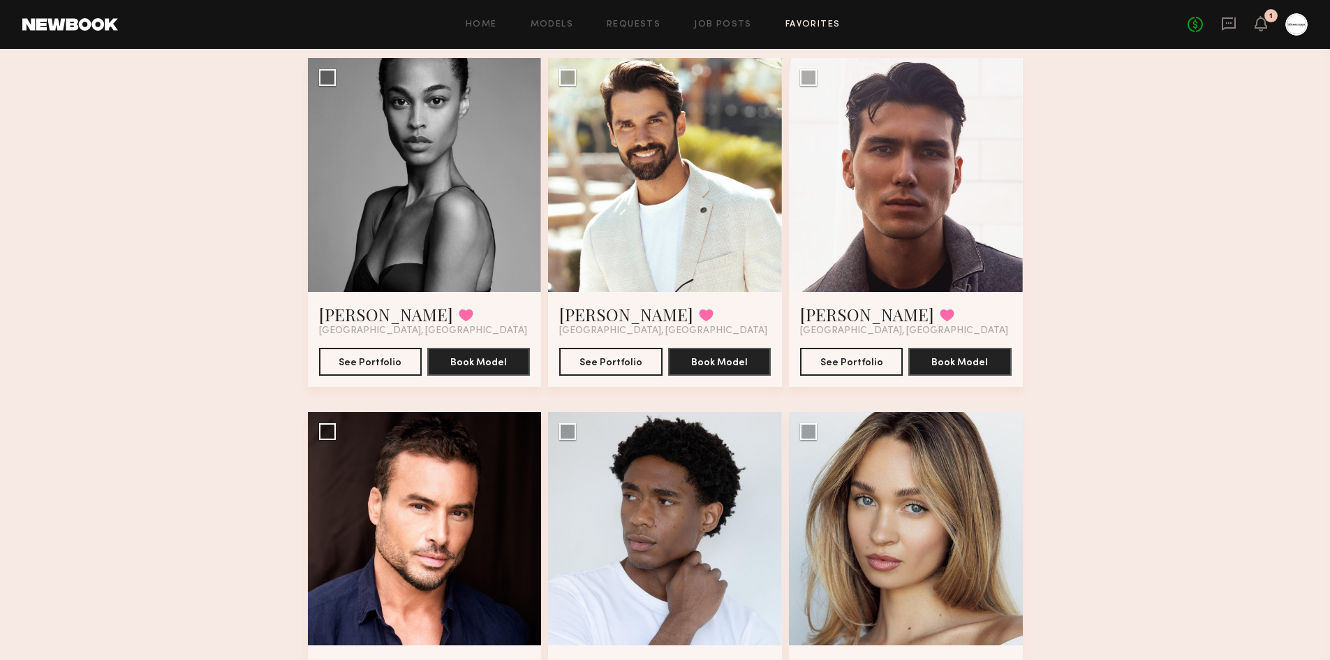
scroll to position [4470, 0]
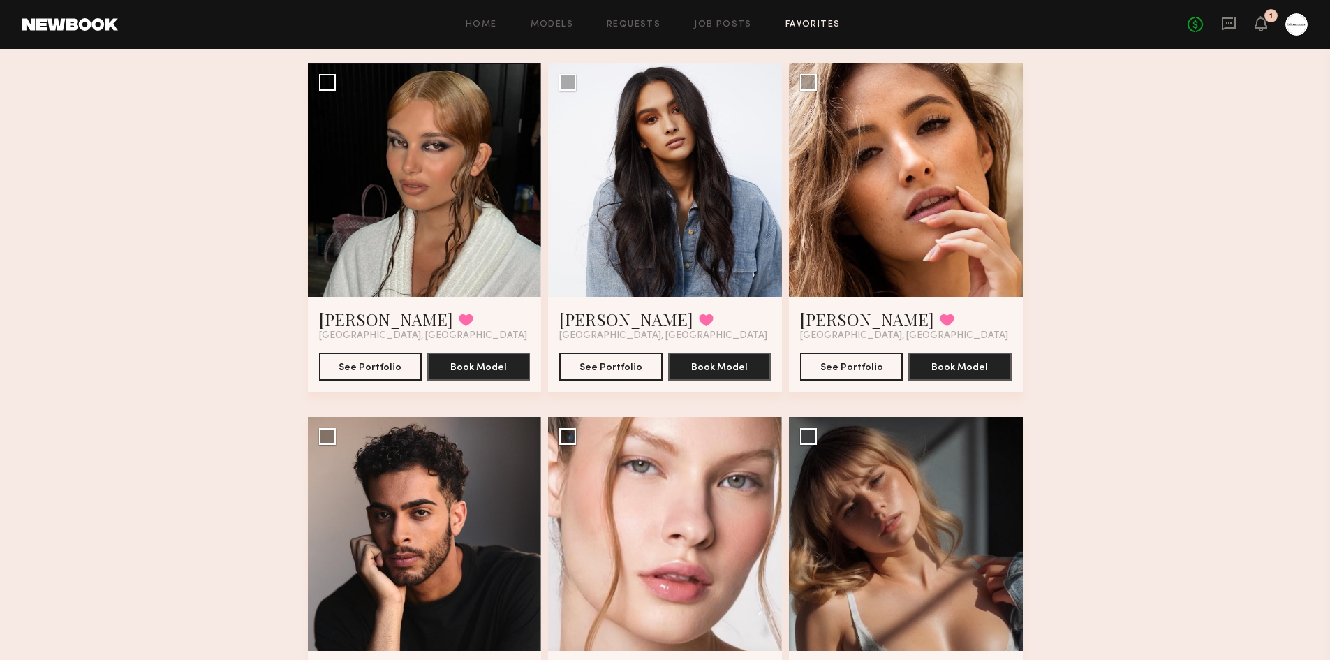
scroll to position [0, 0]
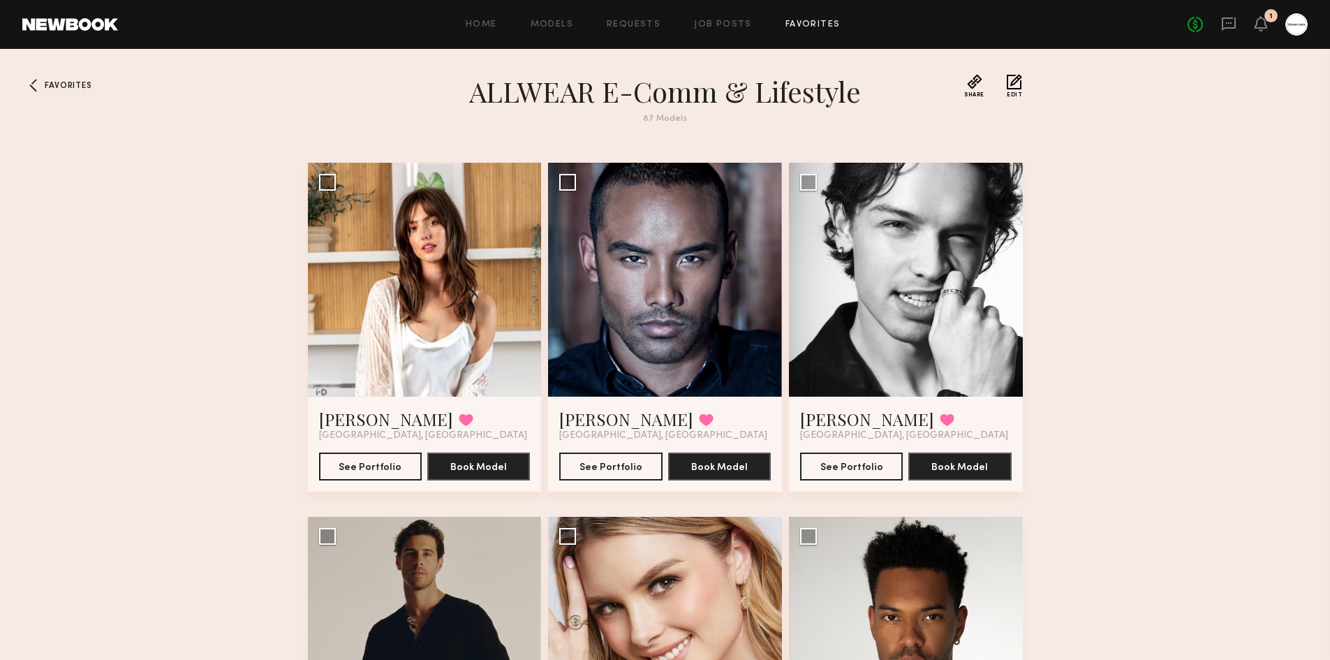
drag, startPoint x: 1096, startPoint y: 515, endPoint x: 1130, endPoint y: -61, distance: 577.2
click at [1260, 31] on div "1" at bounding box center [1261, 24] width 13 height 17
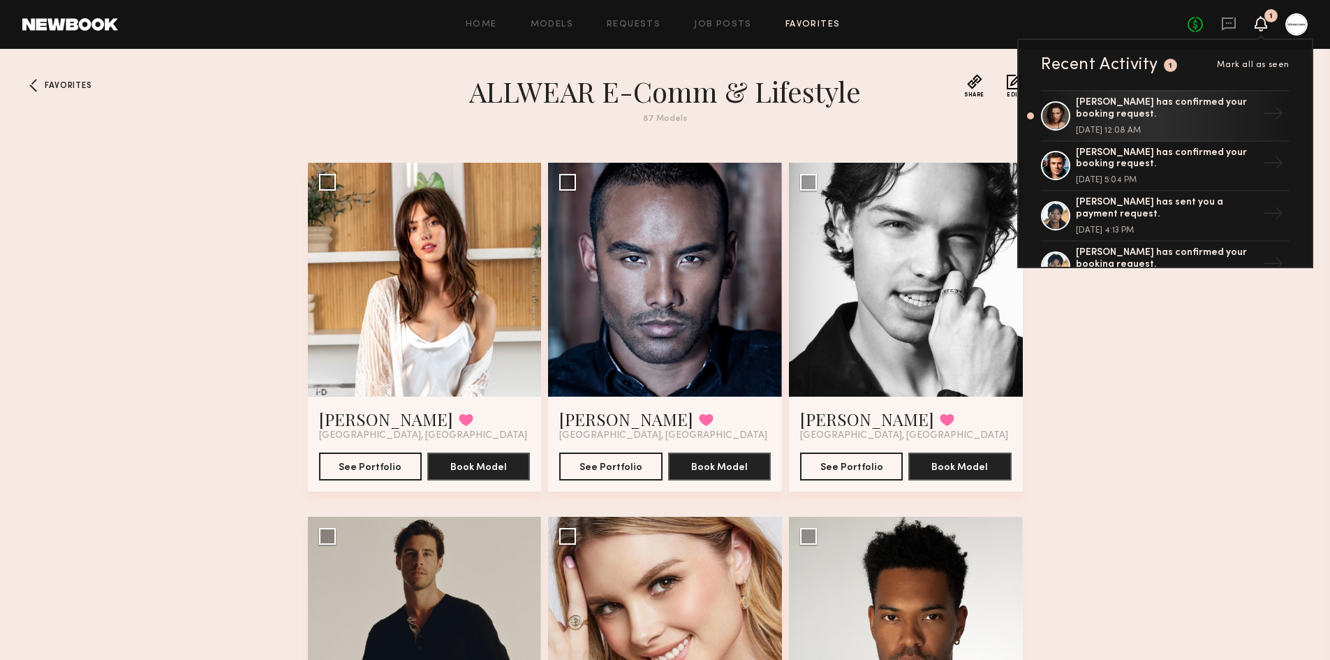
click at [1261, 31] on icon at bounding box center [1261, 30] width 4 height 2
